Goal: Contribute content

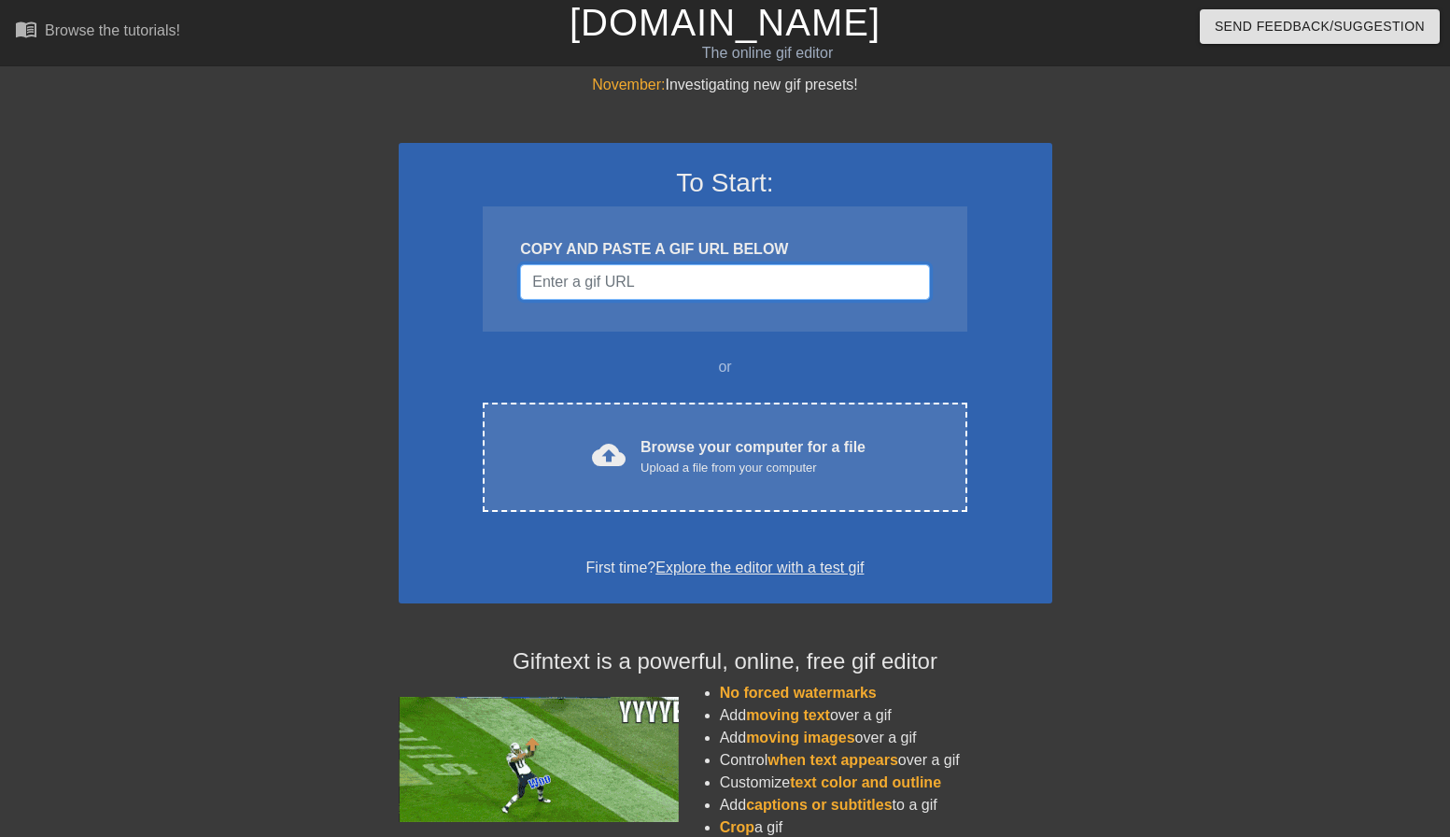
click at [597, 294] on input "Username" at bounding box center [724, 281] width 409 height 35
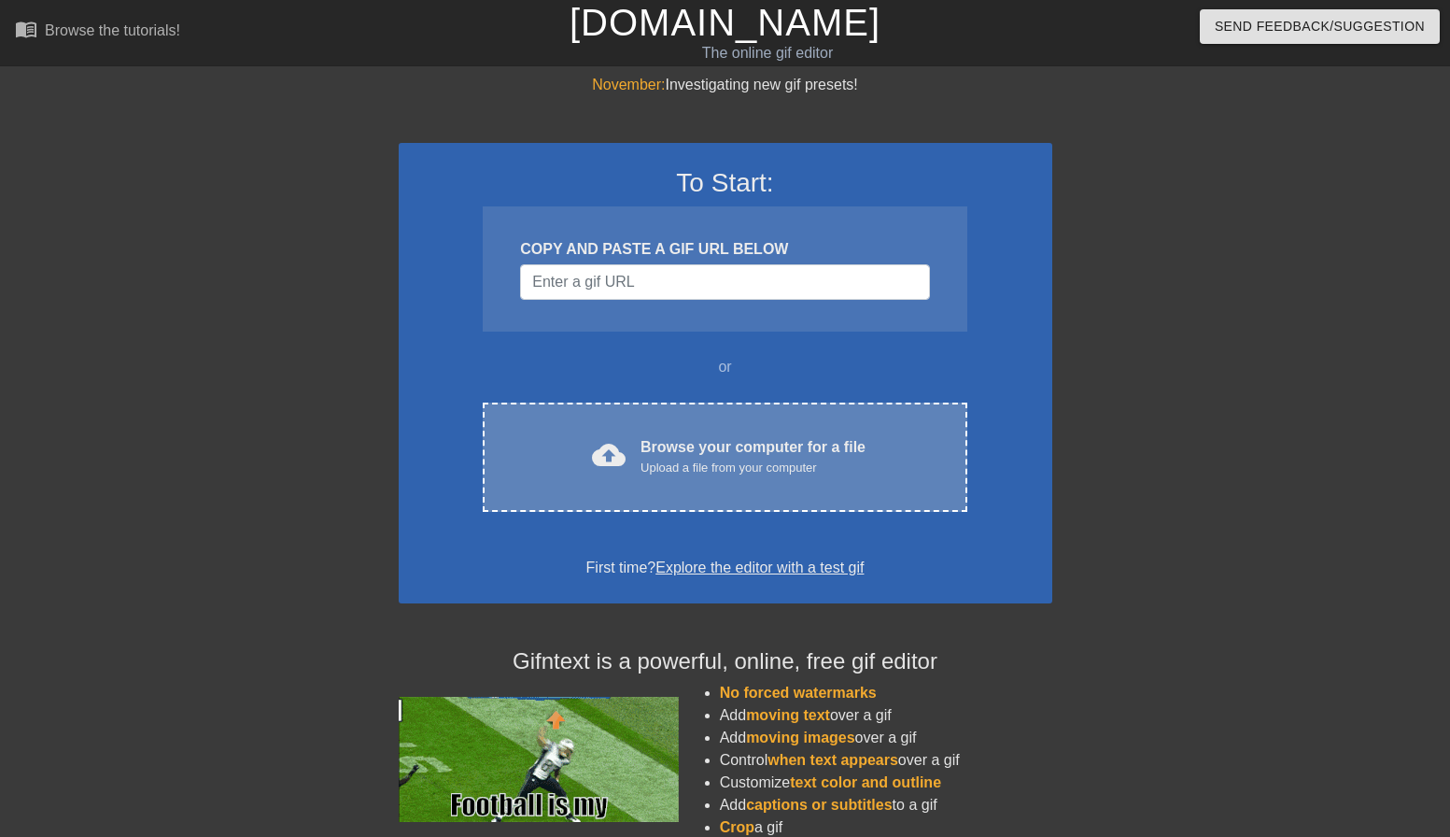
click at [699, 422] on div "cloud_upload Browse your computer for a file Upload a file from your computer C…" at bounding box center [725, 456] width 484 height 109
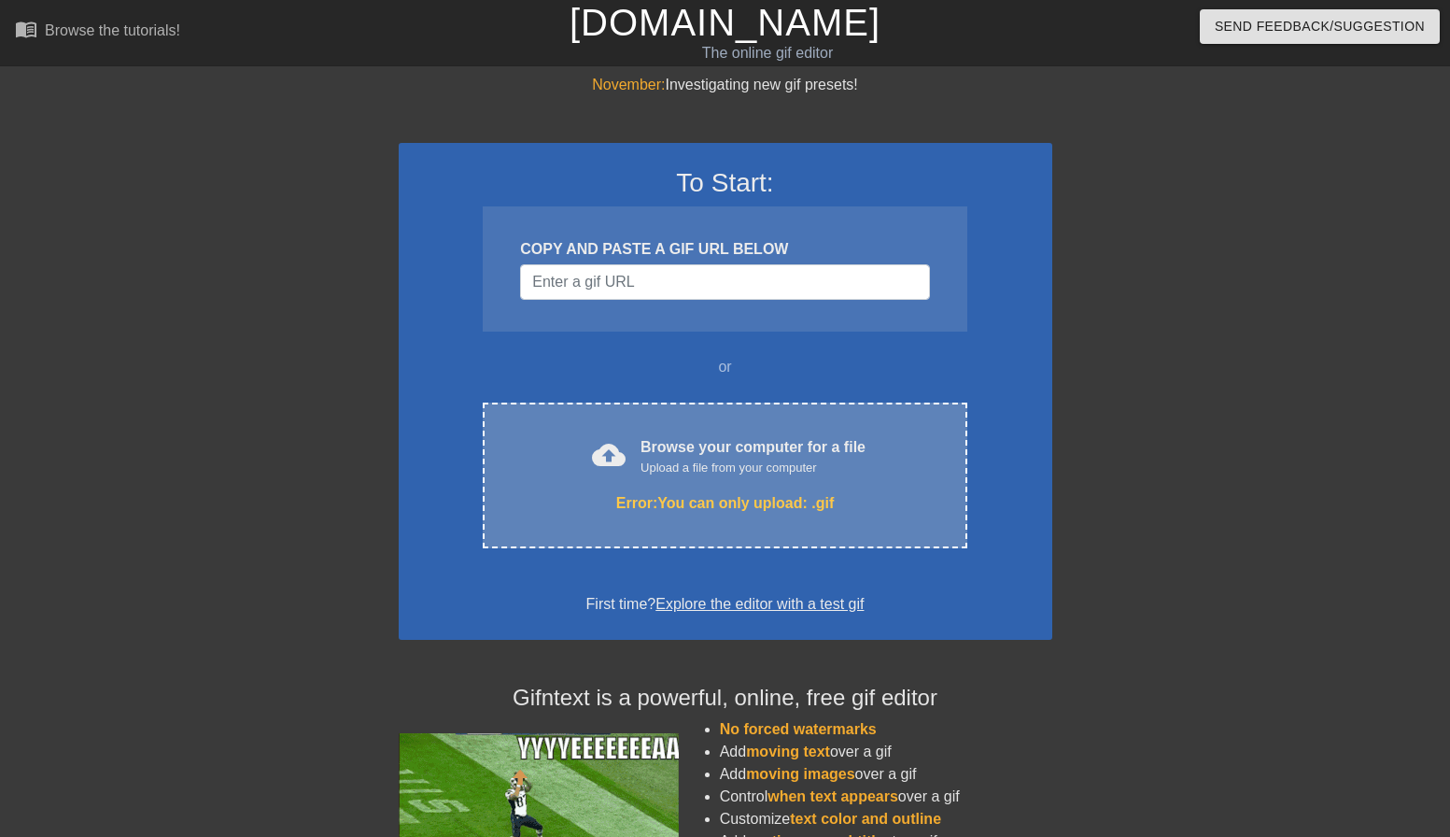
click at [701, 498] on div "Error: You can only upload: .gif" at bounding box center [724, 503] width 405 height 22
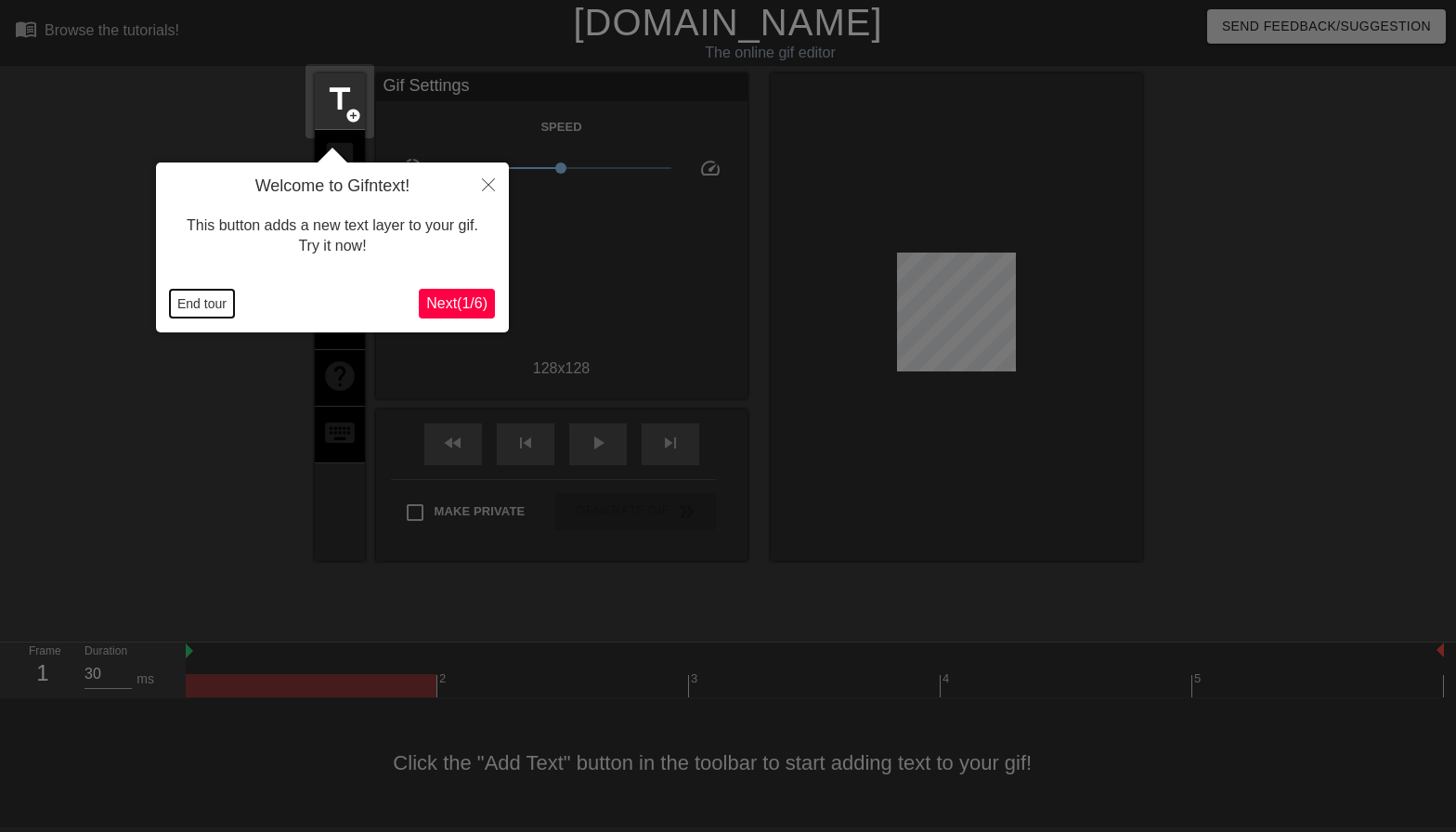
click at [195, 291] on button "End tour" at bounding box center [202, 303] width 64 height 28
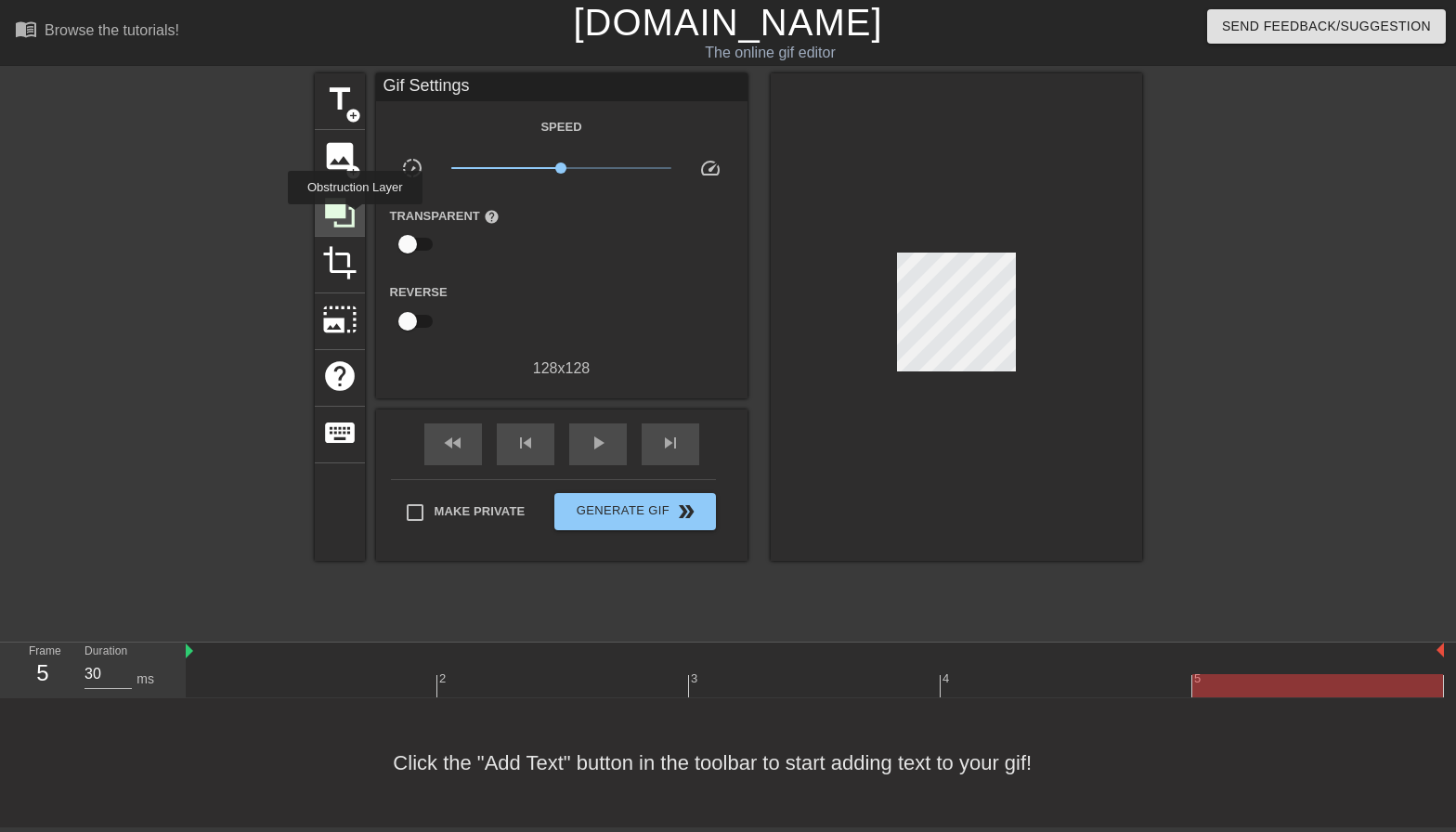
click at [355, 218] on icon at bounding box center [339, 212] width 35 height 35
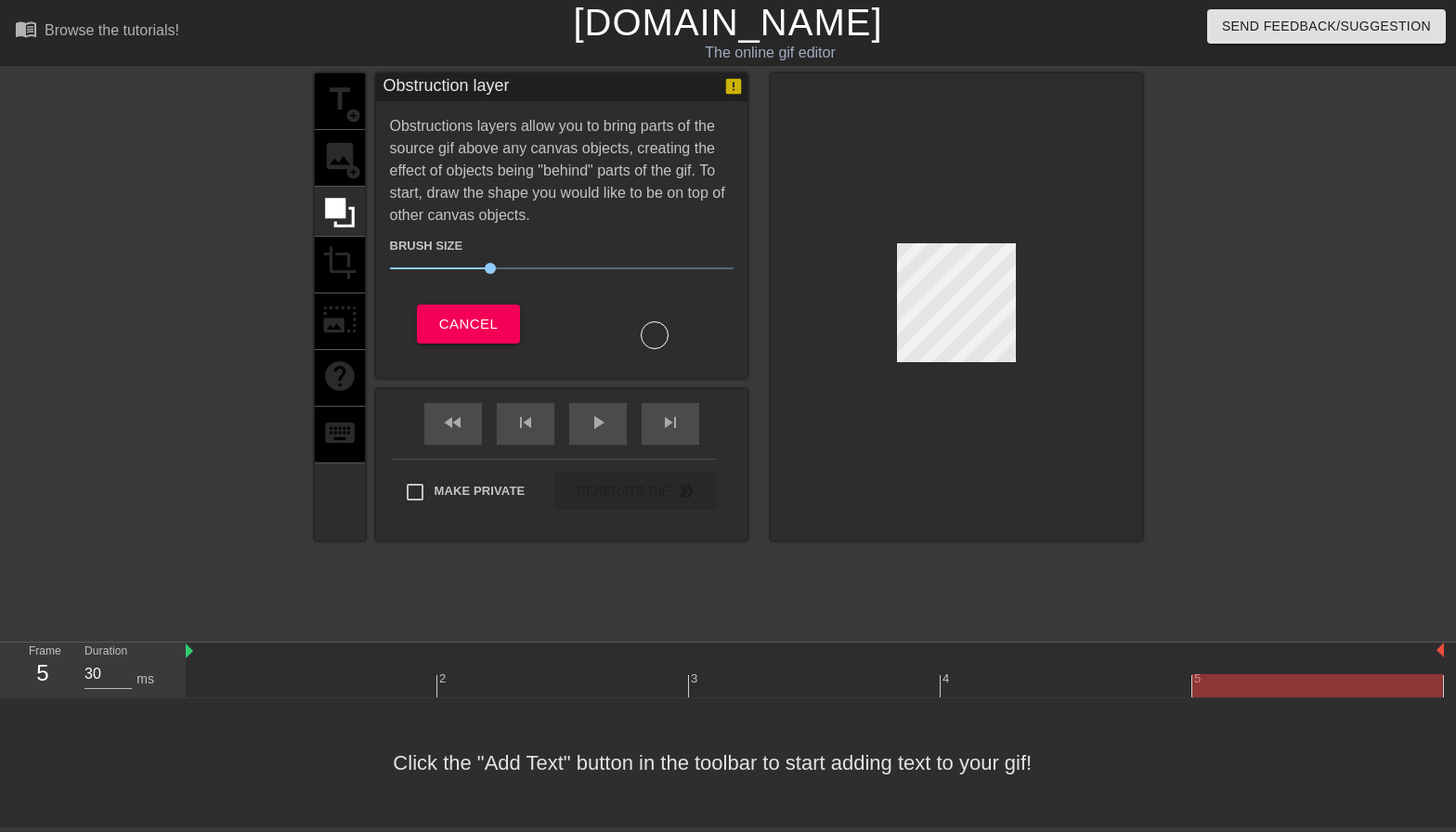
click at [868, 264] on div at bounding box center [957, 307] width 372 height 467
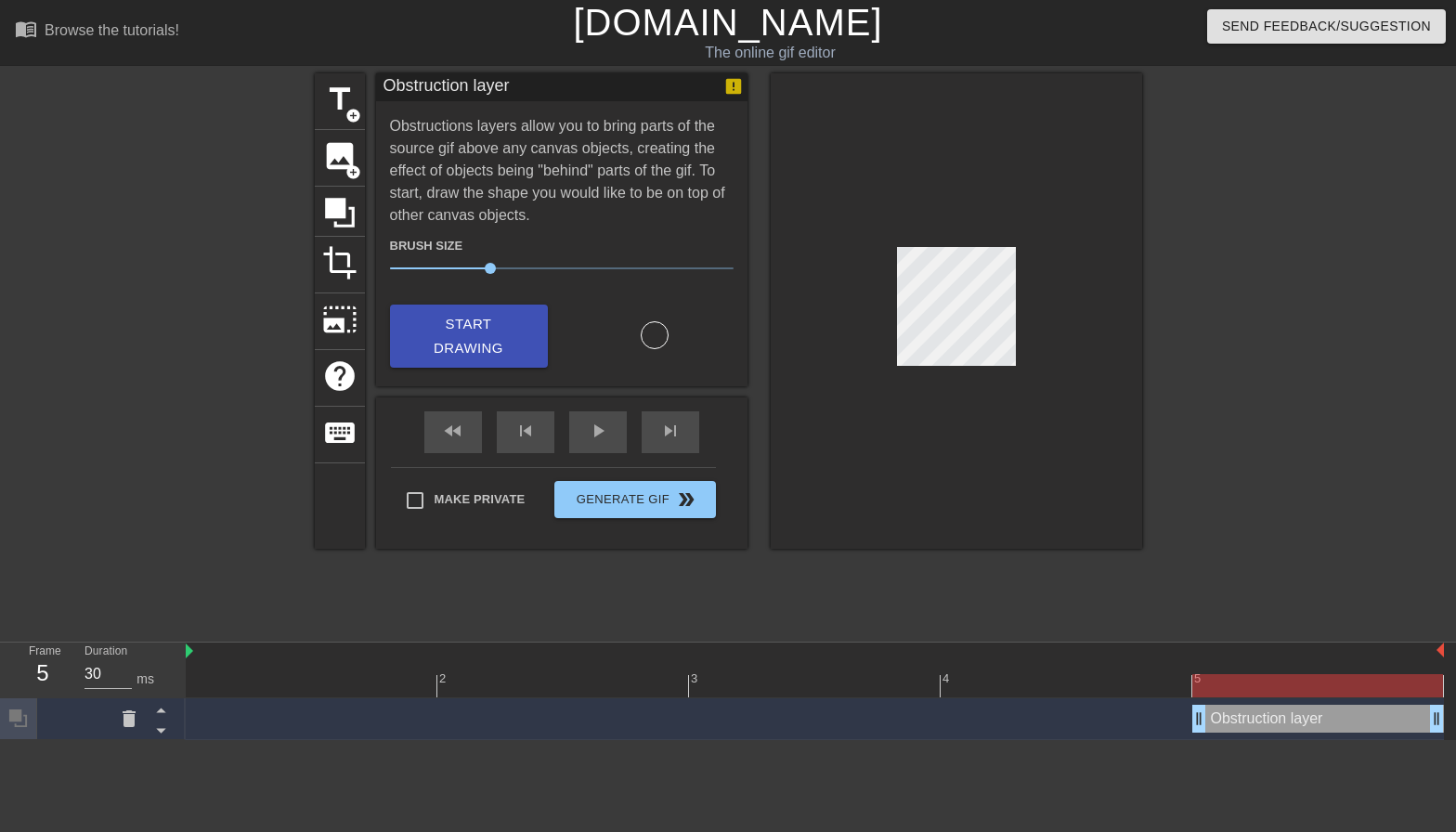
click at [1222, 727] on div "Obstruction layer drag_handle drag_handle" at bounding box center [1318, 719] width 252 height 28
click at [1222, 722] on div "Obstruction layer drag_handle drag_handle" at bounding box center [1318, 719] width 252 height 28
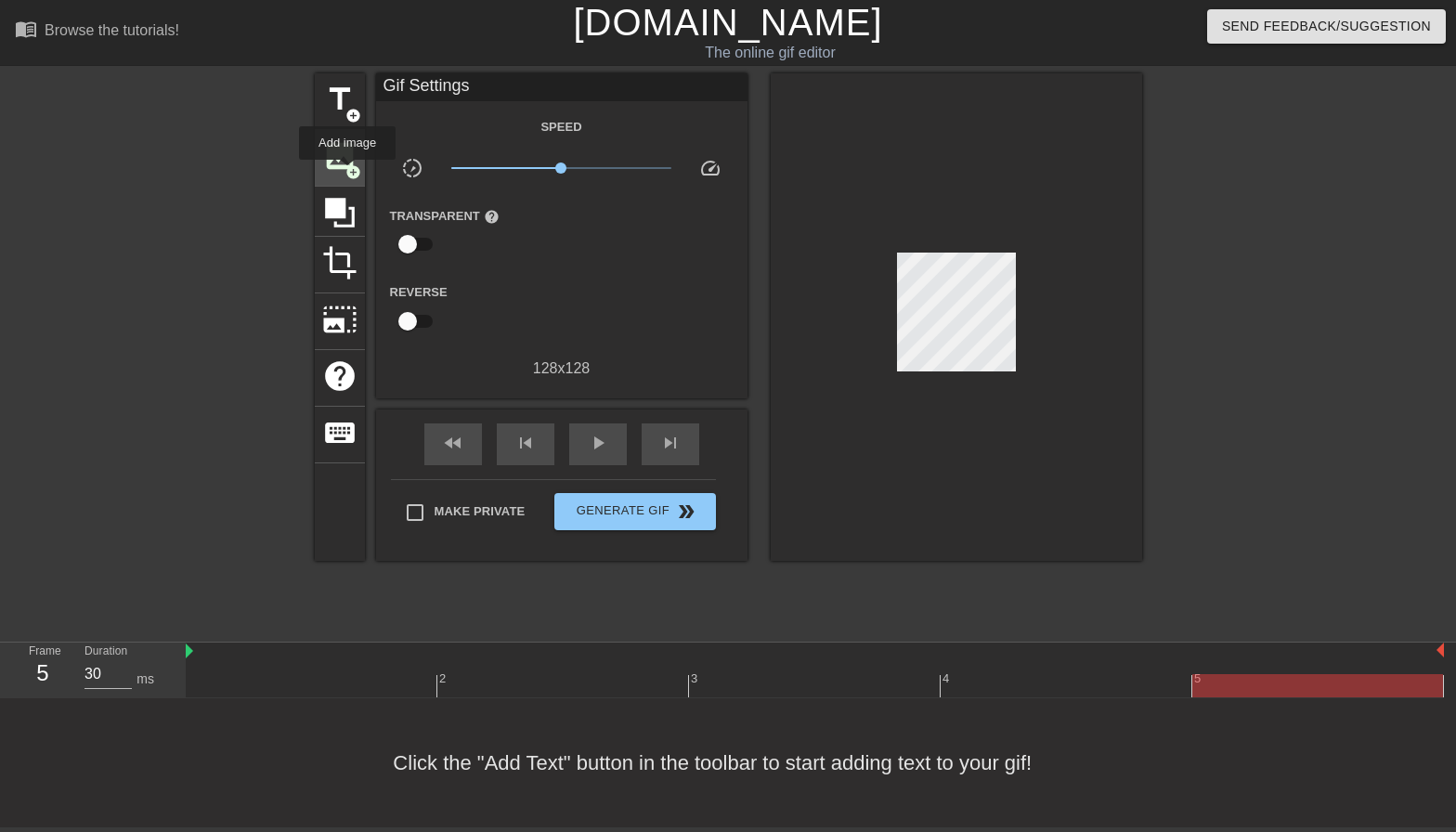
click at [348, 174] on span "add_circle" at bounding box center [353, 172] width 16 height 16
click at [333, 166] on span "image" at bounding box center [339, 155] width 35 height 35
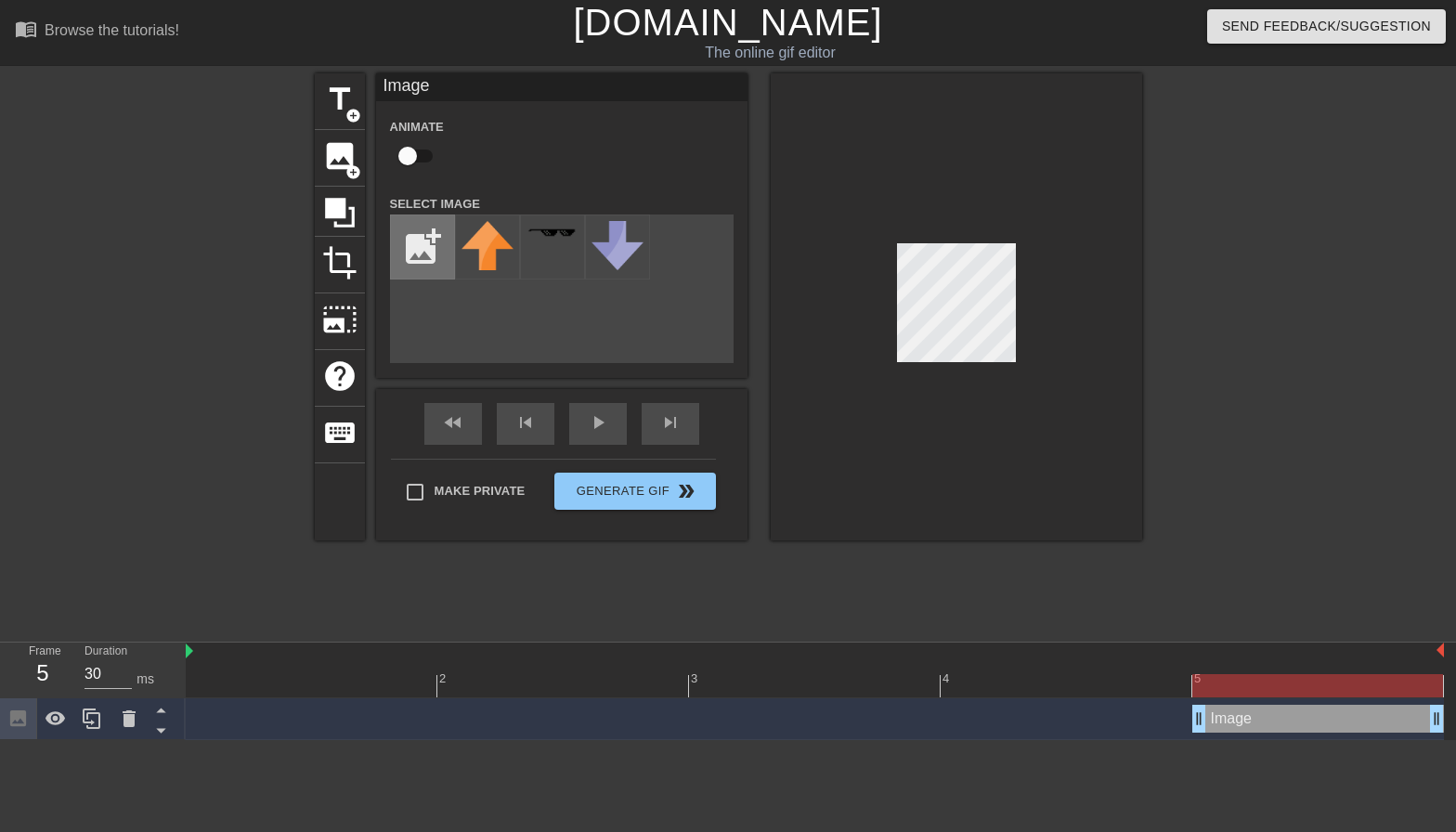
click at [425, 249] on input "file" at bounding box center [422, 247] width 63 height 63
click at [427, 247] on input "file" at bounding box center [422, 247] width 63 height 63
type input "C:\fakepath\TTTTTTT.png"
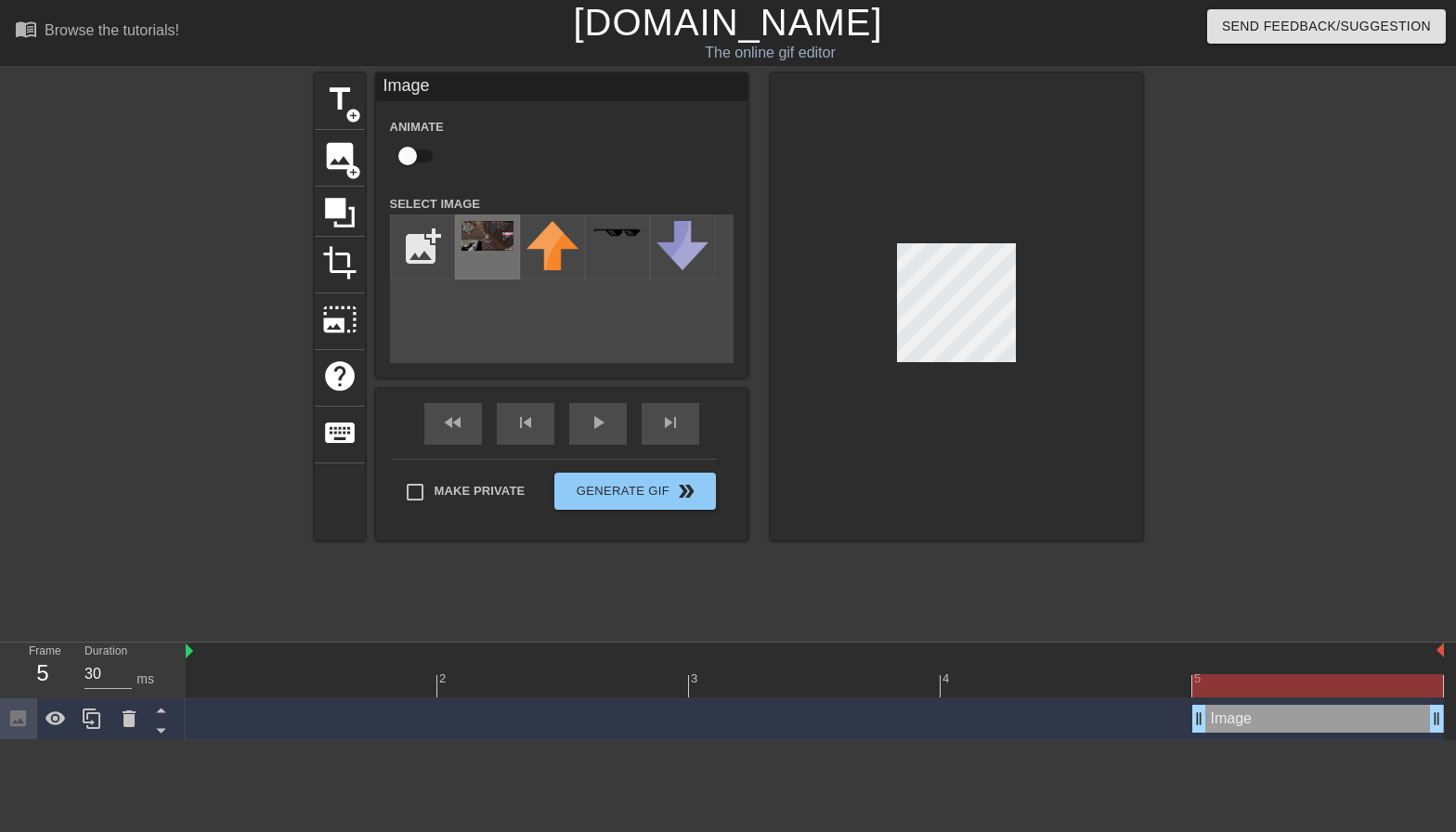
click at [473, 232] on img at bounding box center [487, 236] width 52 height 30
drag, startPoint x: 480, startPoint y: 232, endPoint x: 966, endPoint y: 382, distance: 508.6
click at [963, 412] on div at bounding box center [957, 307] width 372 height 467
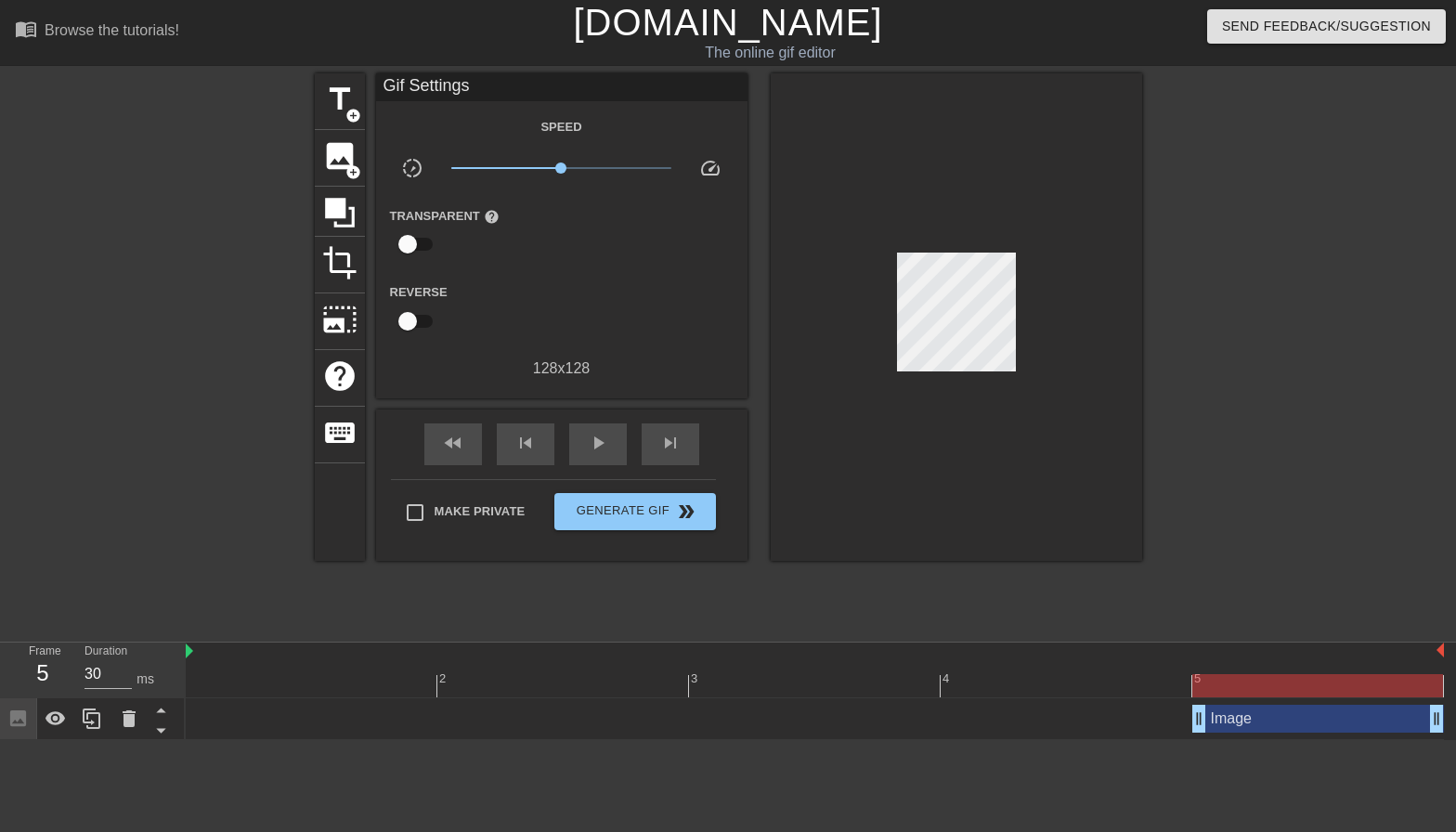
click at [995, 344] on div at bounding box center [957, 317] width 372 height 487
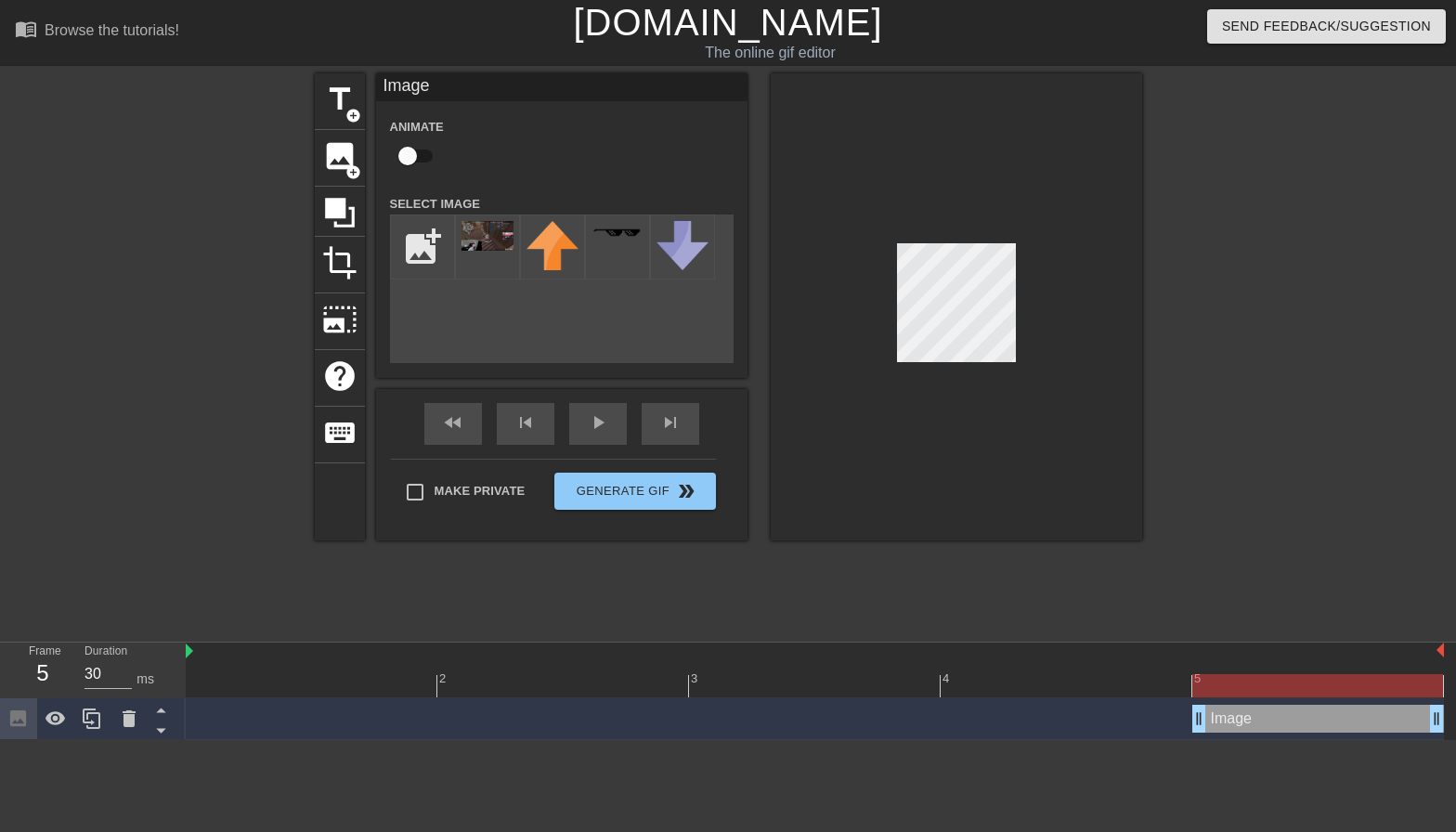
drag, startPoint x: 954, startPoint y: 372, endPoint x: 1151, endPoint y: 315, distance: 205.1
click at [1151, 315] on div "title add_circle image add_circle crop photo_size_select_large help keyboard Im…" at bounding box center [728, 352] width 1456 height 557
click at [715, 280] on div "title add_circle image add_circle crop photo_size_select_large help keyboard Im…" at bounding box center [729, 307] width 827 height 467
click at [864, 304] on div at bounding box center [957, 307] width 372 height 467
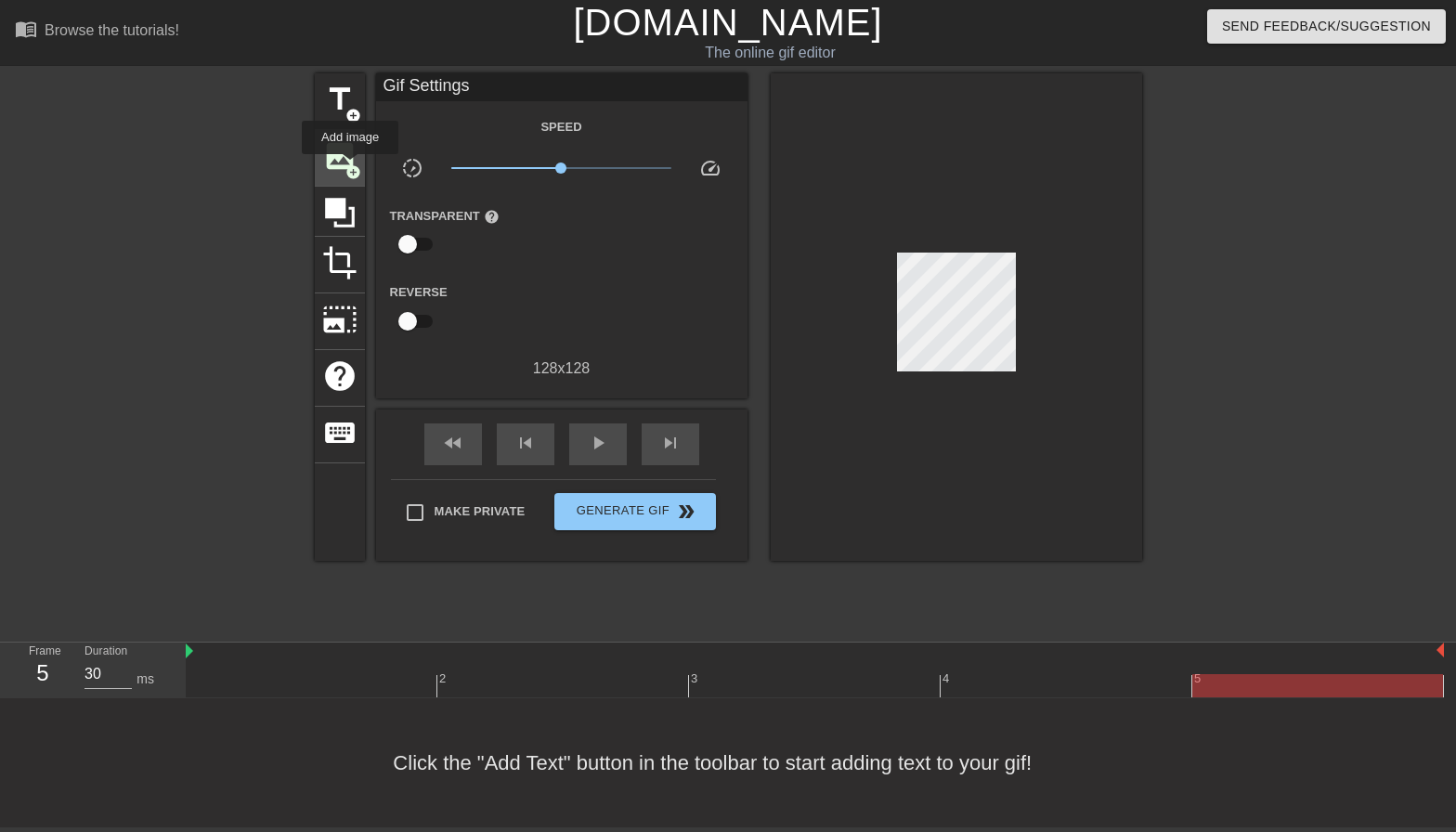
click at [350, 167] on span "add_circle" at bounding box center [353, 172] width 16 height 16
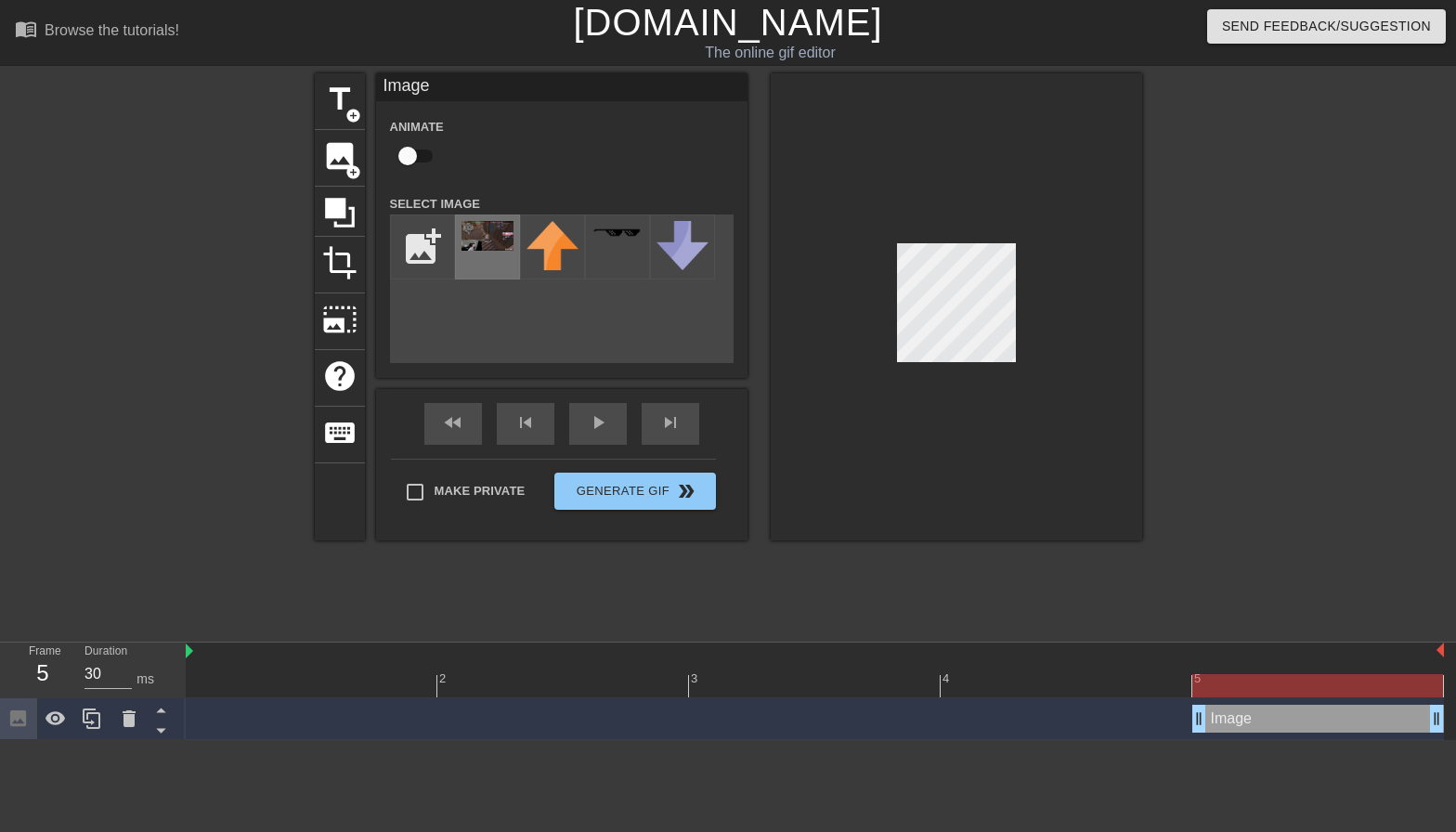
click at [497, 245] on img at bounding box center [487, 236] width 52 height 30
click at [1016, 380] on div at bounding box center [957, 307] width 372 height 467
click at [1049, 342] on div at bounding box center [957, 307] width 372 height 467
click at [1176, 391] on div "title add_circle image add_circle crop photo_size_select_large help keyboard Im…" at bounding box center [728, 352] width 1456 height 557
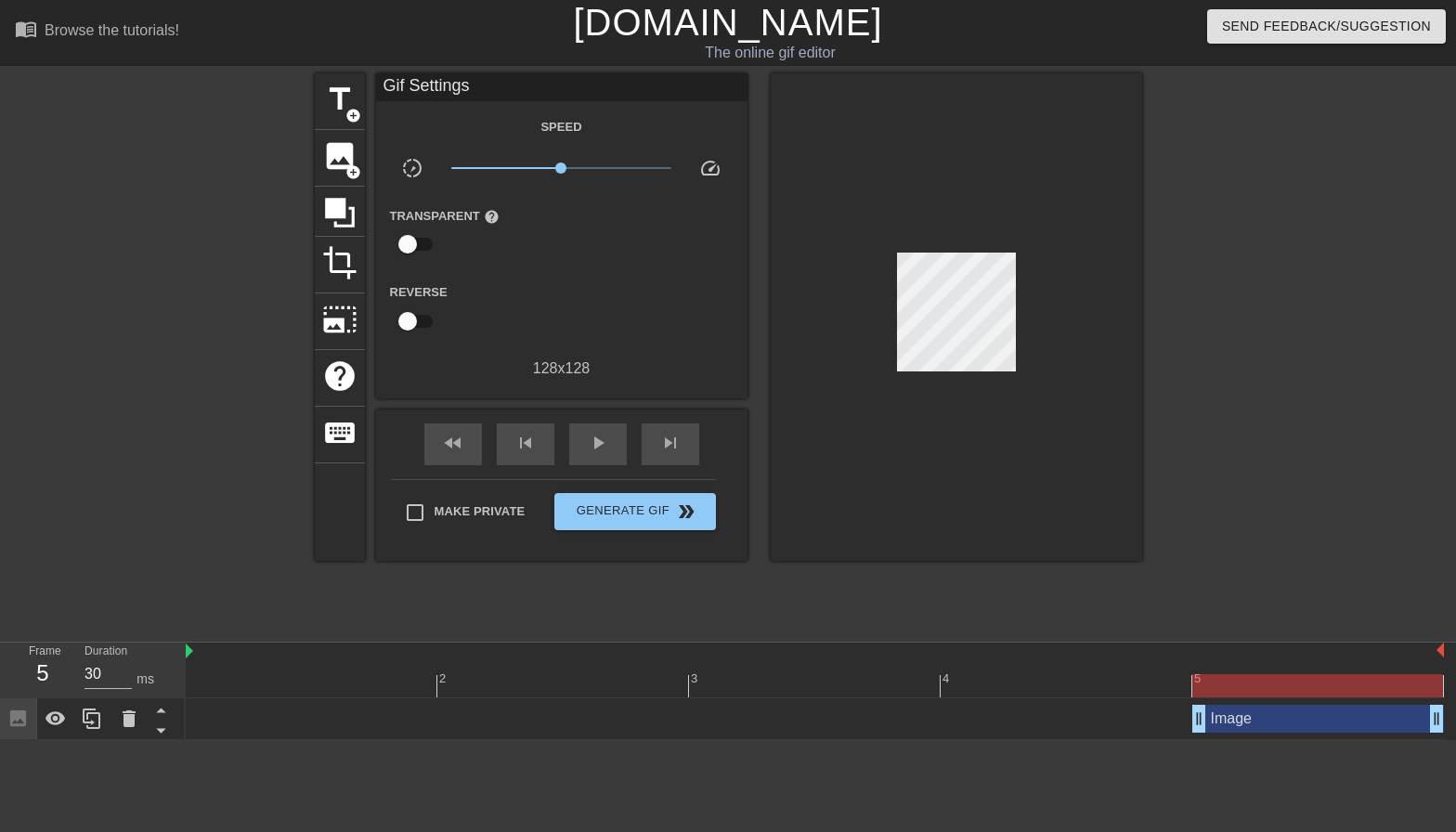
click at [963, 345] on div at bounding box center [957, 317] width 372 height 487
click at [1256, 738] on div "Image drag_handle drag_handle" at bounding box center [815, 719] width 1258 height 42
click at [1260, 732] on div "Image drag_handle drag_handle" at bounding box center [1318, 719] width 252 height 28
click at [935, 292] on div at bounding box center [957, 317] width 372 height 487
click at [1224, 716] on div "Image drag_handle drag_handle" at bounding box center [1318, 719] width 252 height 28
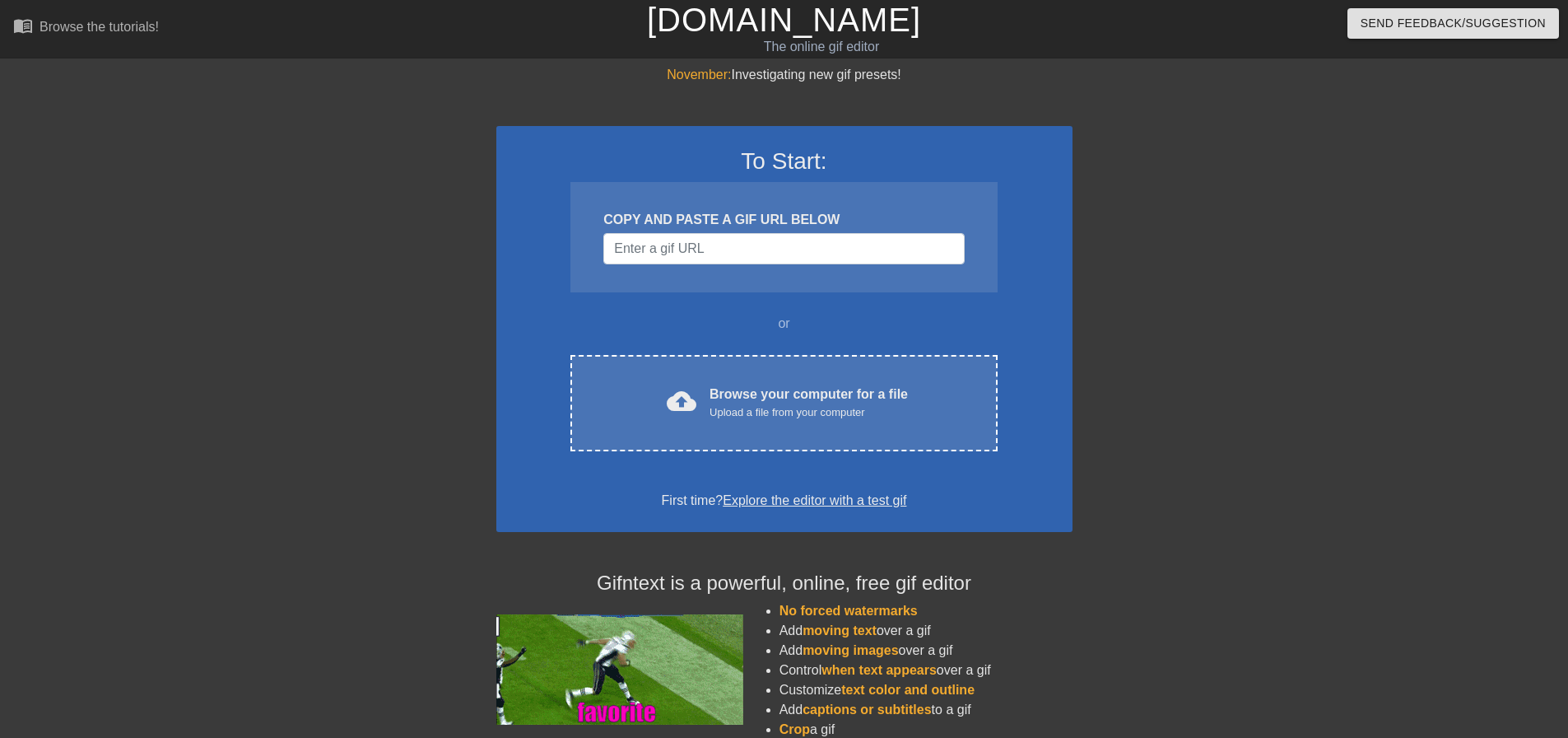
click at [695, 264] on div "COPY AND PASTE A GIF URL BELOW" at bounding box center [784, 236] width 427 height 110
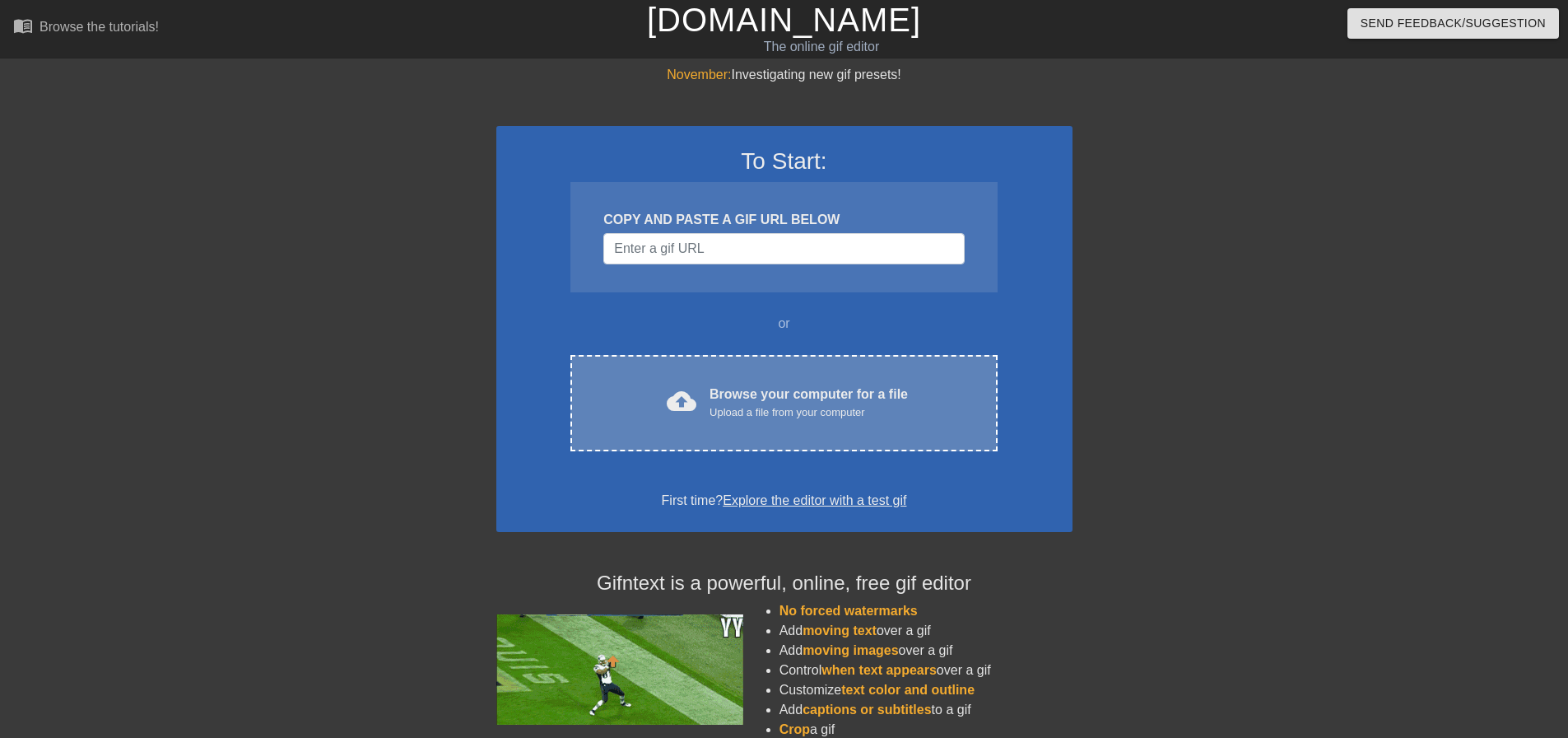
click at [786, 401] on div "Browse your computer for a file Upload a file from your computer" at bounding box center [808, 402] width 198 height 36
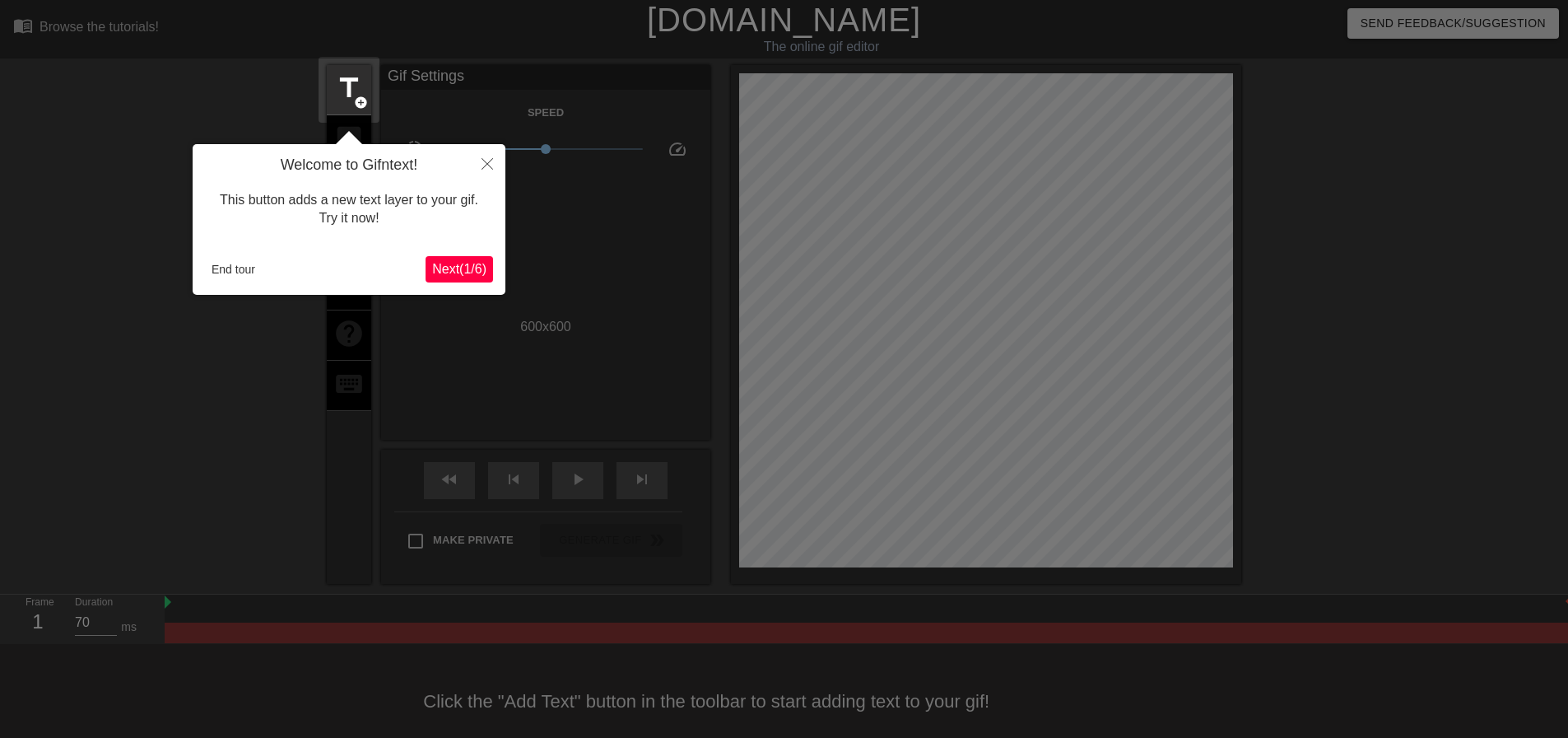
scroll to position [20, 0]
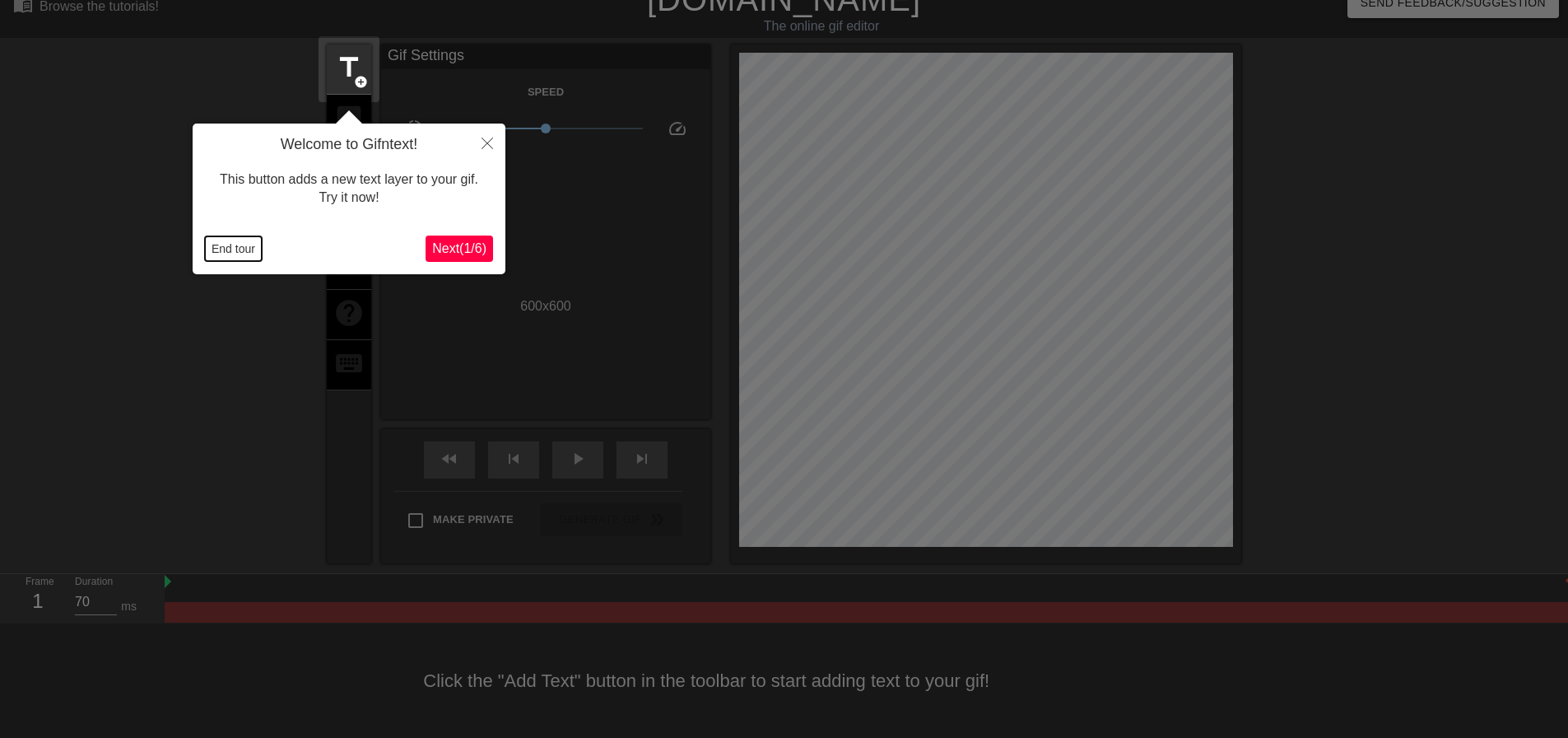
click at [242, 256] on button "End tour" at bounding box center [234, 249] width 56 height 25
